Goal: Transaction & Acquisition: Book appointment/travel/reservation

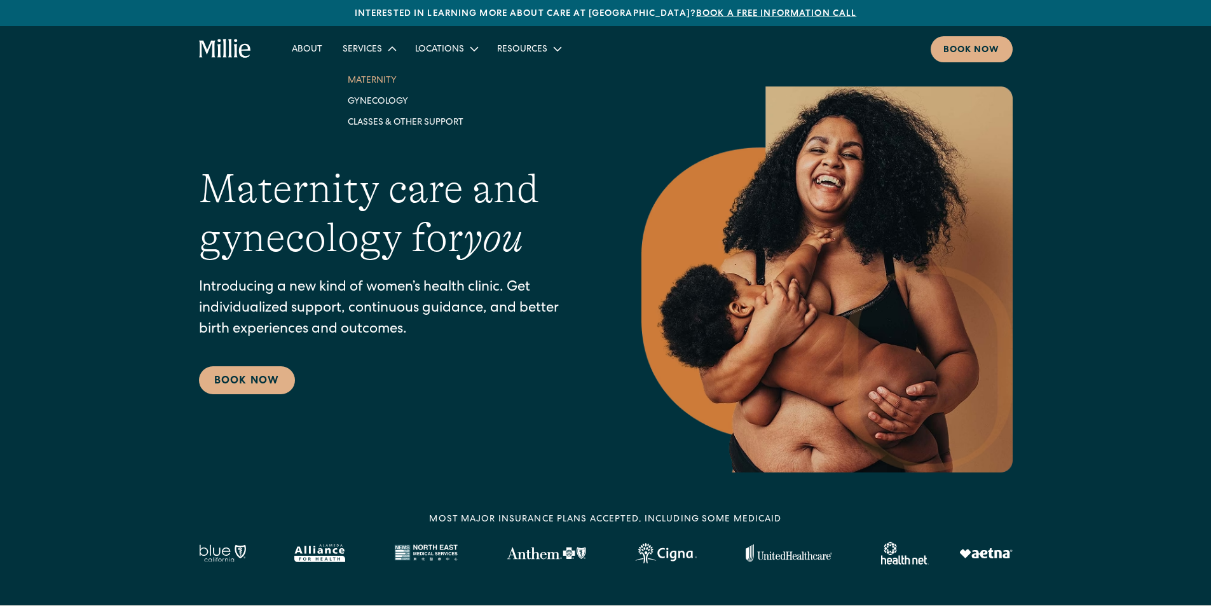
click at [364, 81] on link "Maternity" at bounding box center [406, 79] width 136 height 21
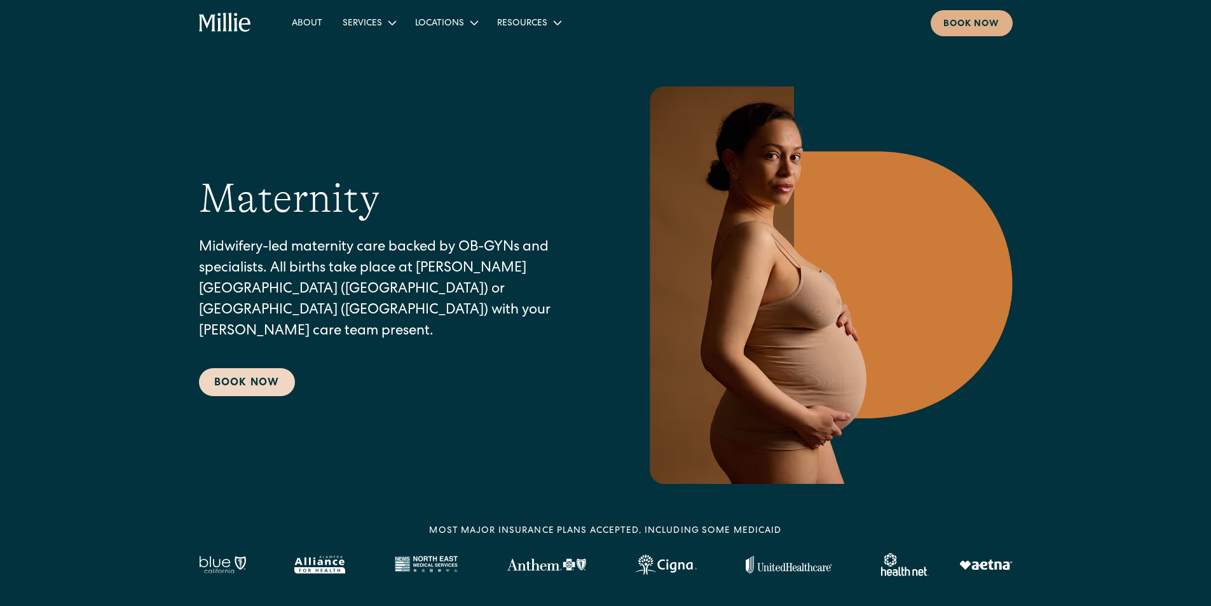
click at [263, 374] on link "Book Now" at bounding box center [247, 382] width 96 height 28
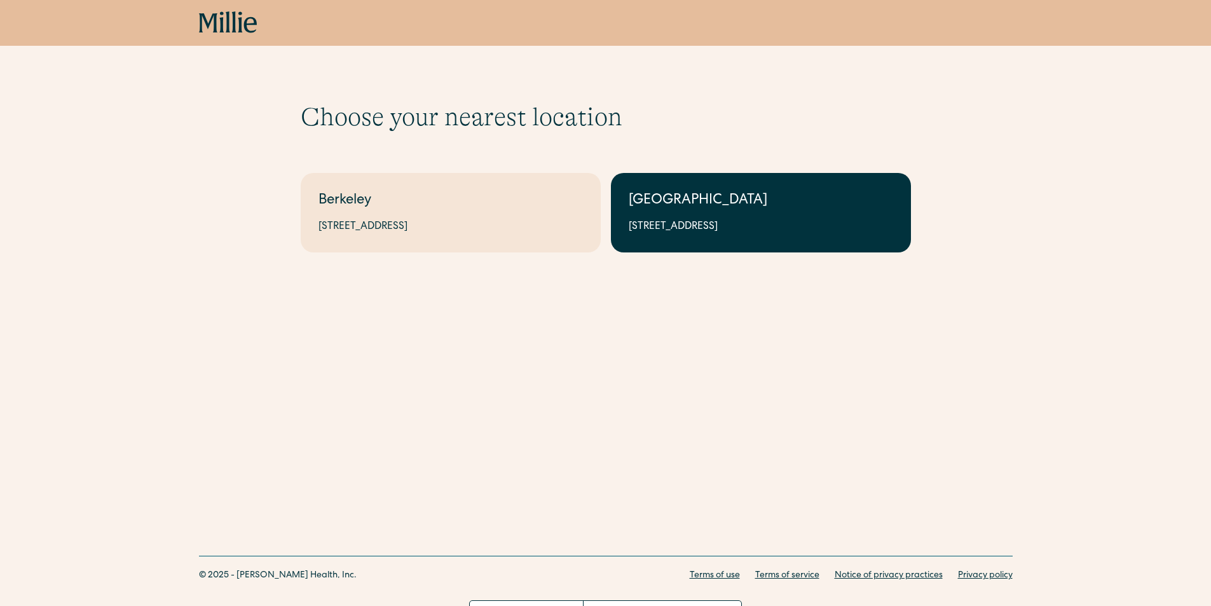
click at [676, 205] on div "[GEOGRAPHIC_DATA]" at bounding box center [761, 201] width 264 height 21
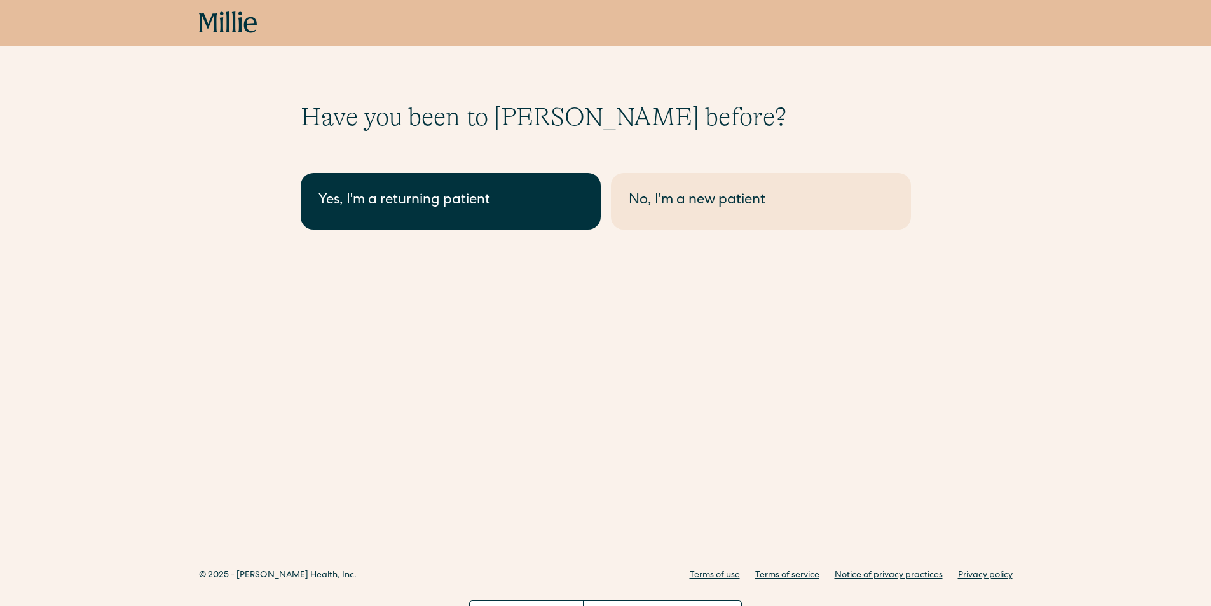
click at [490, 214] on link "Yes, I'm a returning patient" at bounding box center [451, 201] width 300 height 57
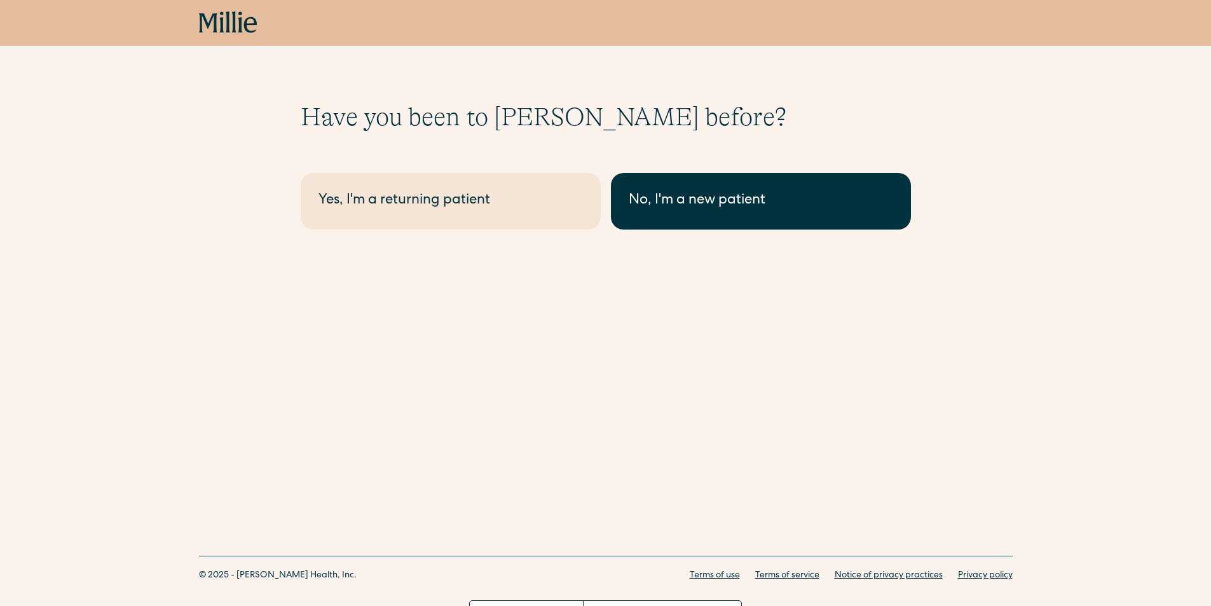
click at [671, 210] on div "No, I'm a new patient" at bounding box center [761, 201] width 264 height 21
